Goal: Find specific page/section: Find specific page/section

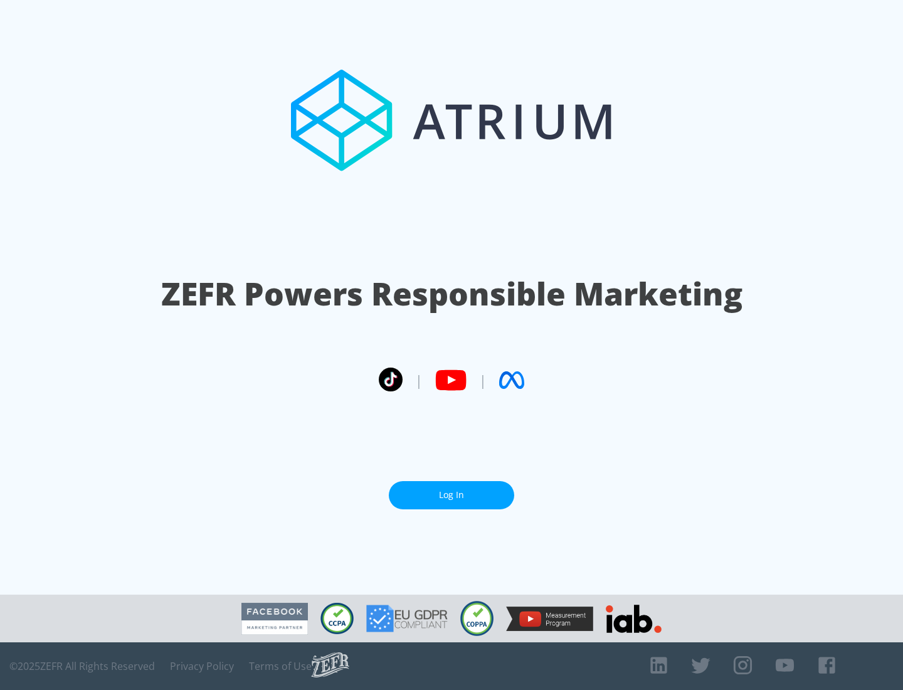
click at [452, 490] on link "Log In" at bounding box center [451, 495] width 125 height 28
